Goal: Transaction & Acquisition: Purchase product/service

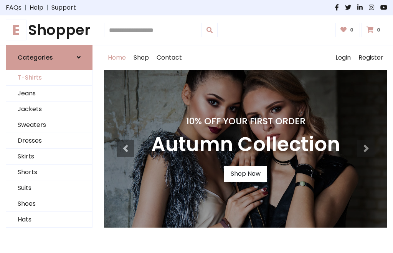
click at [49, 78] on link "T-Shirts" at bounding box center [49, 78] width 86 height 16
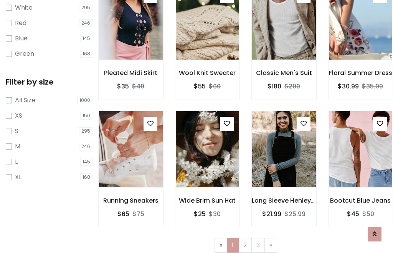
scroll to position [14, 0]
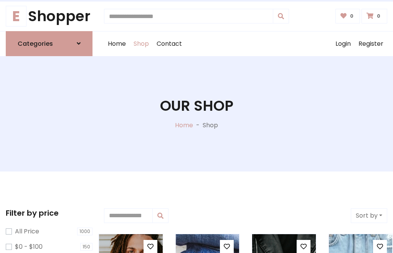
click at [197, 113] on h1 "Our Shop" at bounding box center [196, 105] width 73 height 17
click at [246, 43] on div "Home Shop Contact Log out Login Register" at bounding box center [246, 44] width 284 height 25
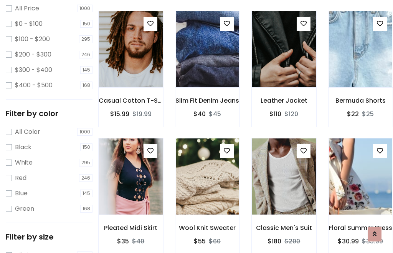
click at [284, 63] on img at bounding box center [284, 49] width 76 height 184
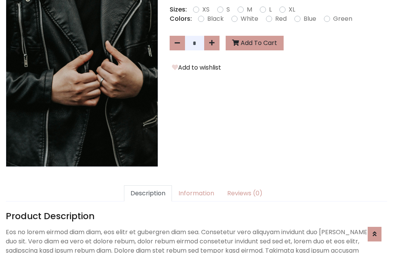
scroll to position [188, 0]
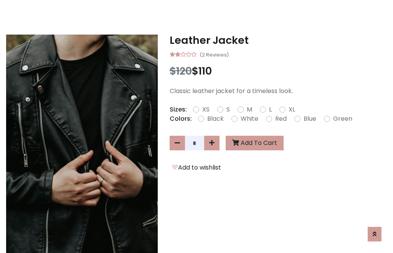
click at [279, 40] on h3 "Leather Jacket" at bounding box center [279, 40] width 218 height 12
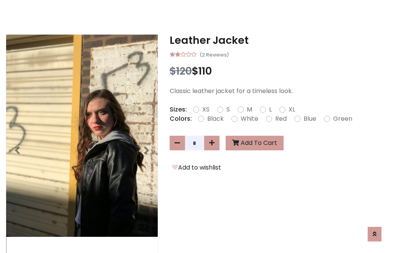
click at [279, 40] on h3 "Leather Jacket" at bounding box center [279, 40] width 218 height 12
